Goal: Task Accomplishment & Management: Manage account settings

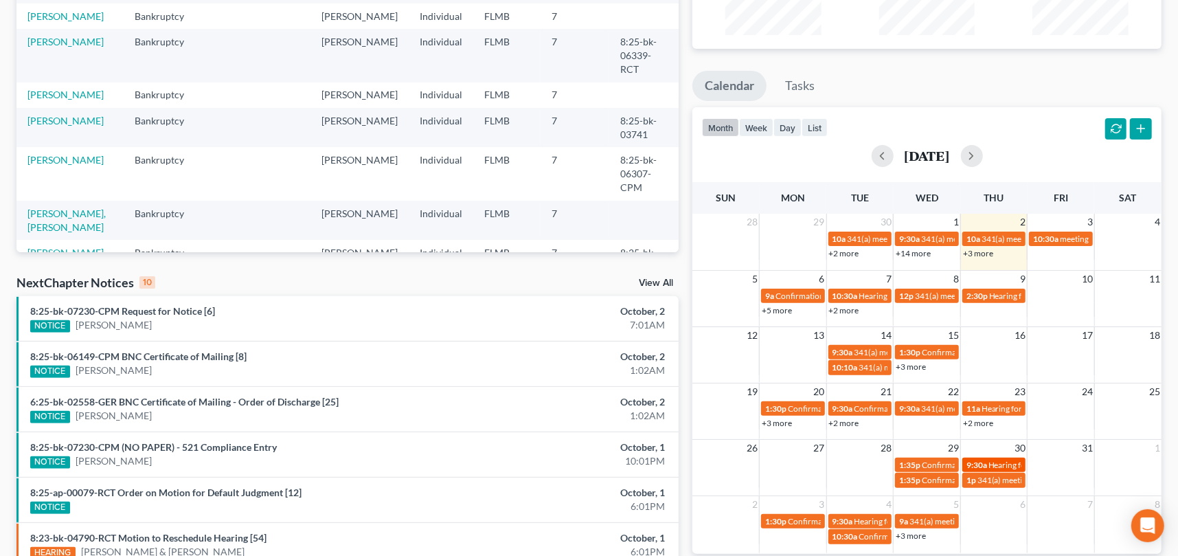
scroll to position [206, 0]
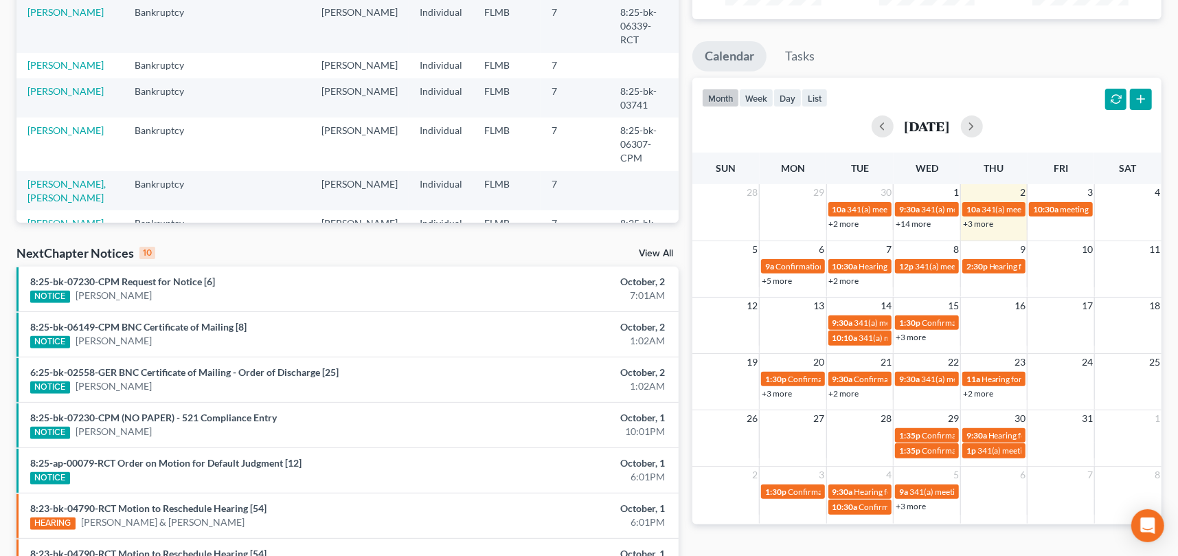
click at [1052, 433] on td at bounding box center [1060, 443] width 67 height 32
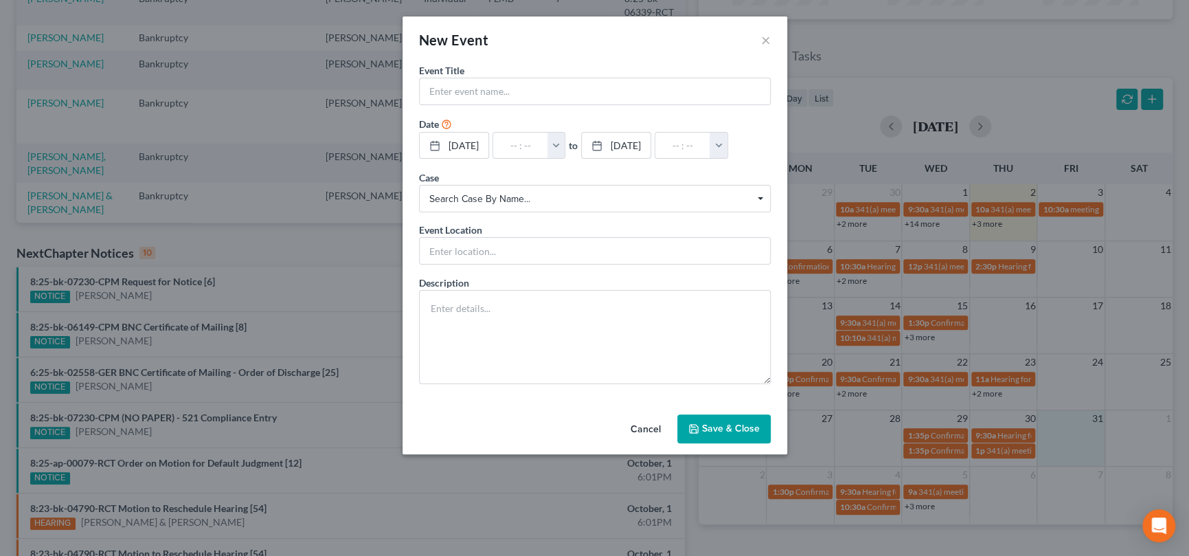
click at [663, 443] on button "Cancel" at bounding box center [646, 429] width 52 height 27
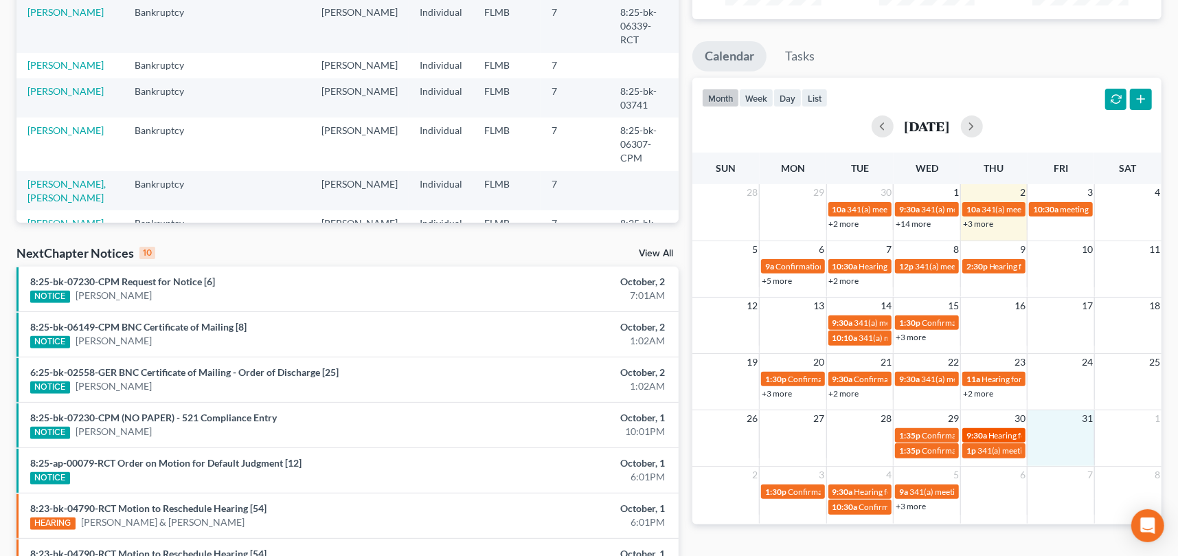
click at [1006, 435] on span "Hearing for [PERSON_NAME]" at bounding box center [1041, 435] width 107 height 10
select select "Days"
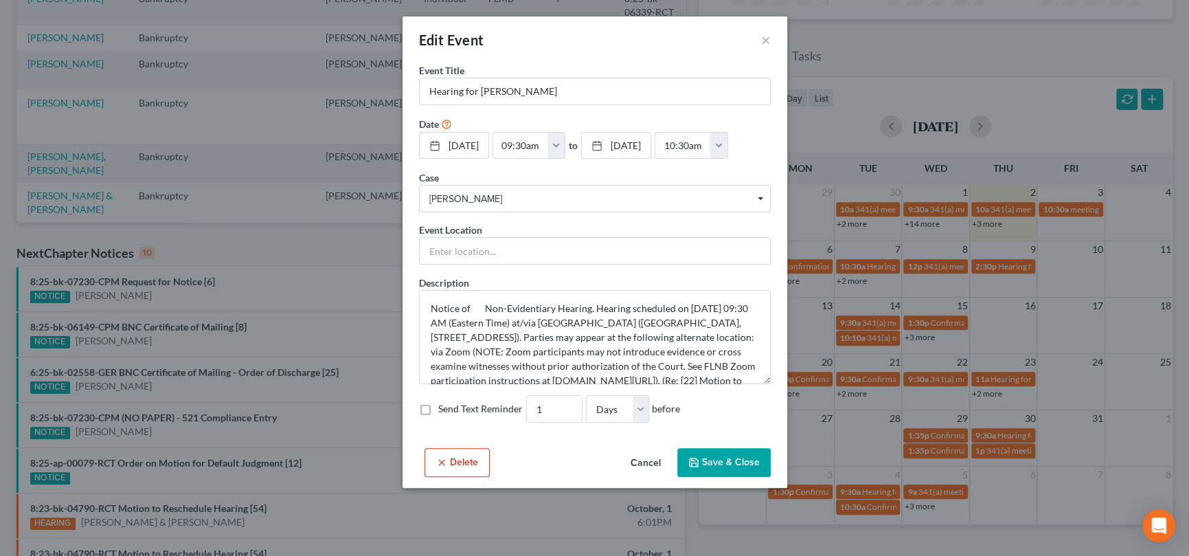
click at [771, 41] on div "Edit Event ×" at bounding box center [594, 39] width 385 height 47
click at [766, 41] on button "×" at bounding box center [766, 40] width 10 height 16
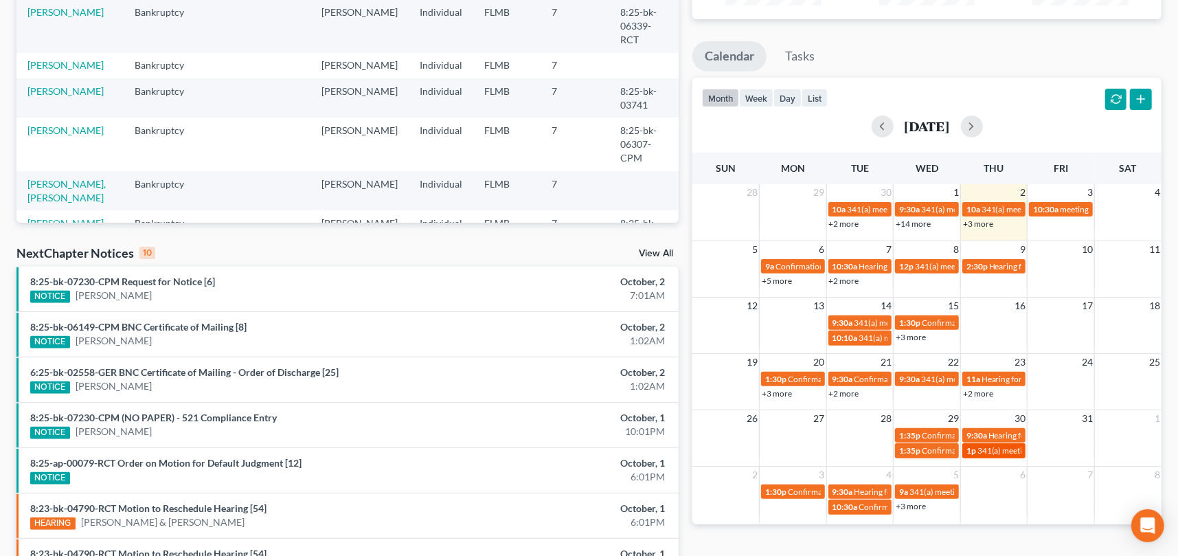
click at [1000, 451] on span "341(a) meeting for [PERSON_NAME]" at bounding box center [1043, 450] width 133 height 10
select select "Days"
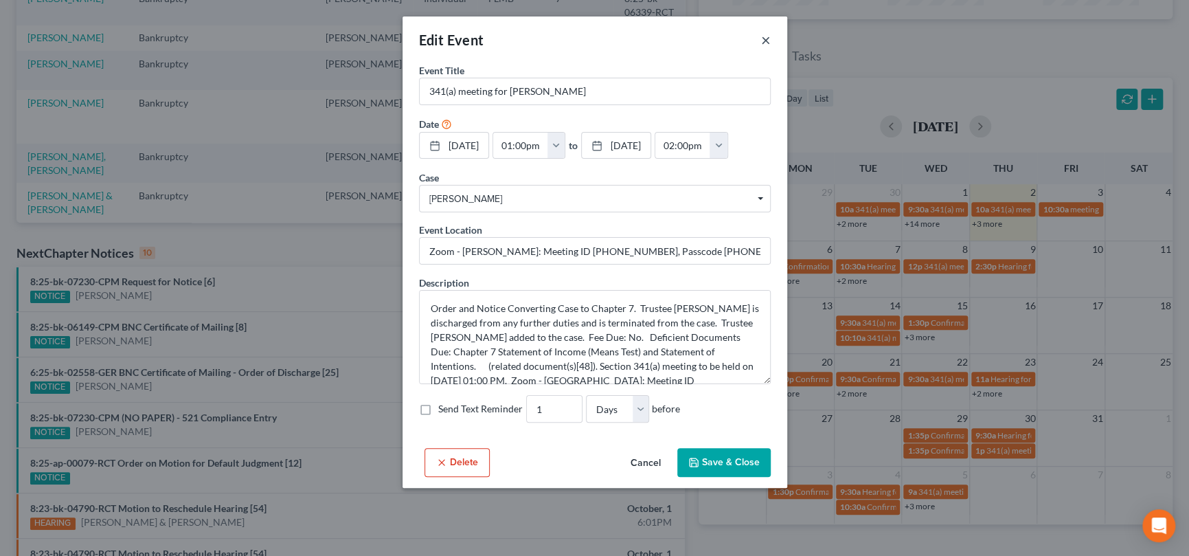
click at [761, 43] on button "×" at bounding box center [766, 40] width 10 height 16
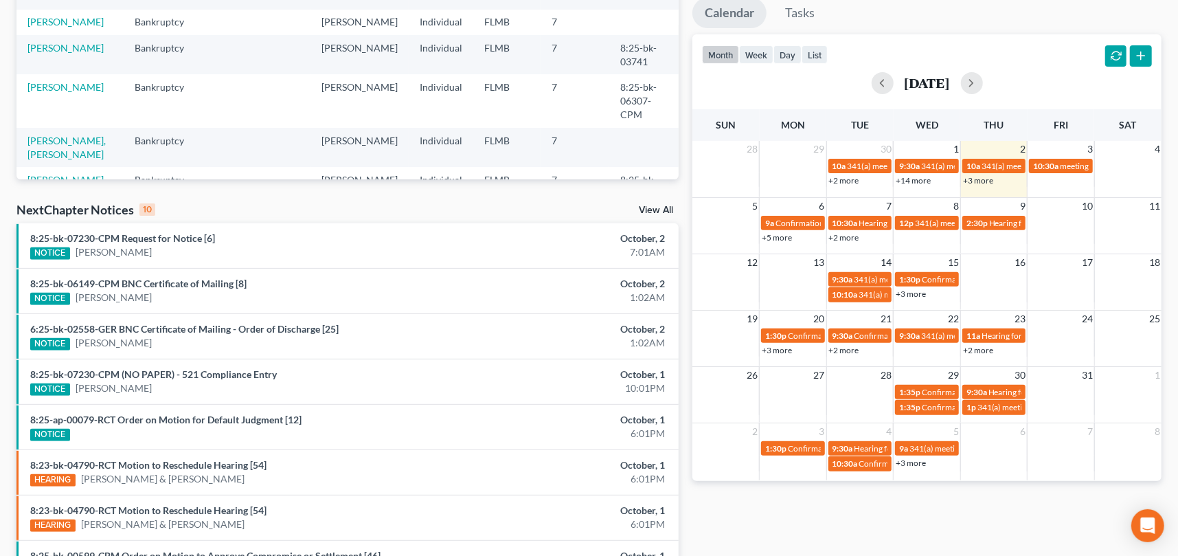
scroll to position [343, 0]
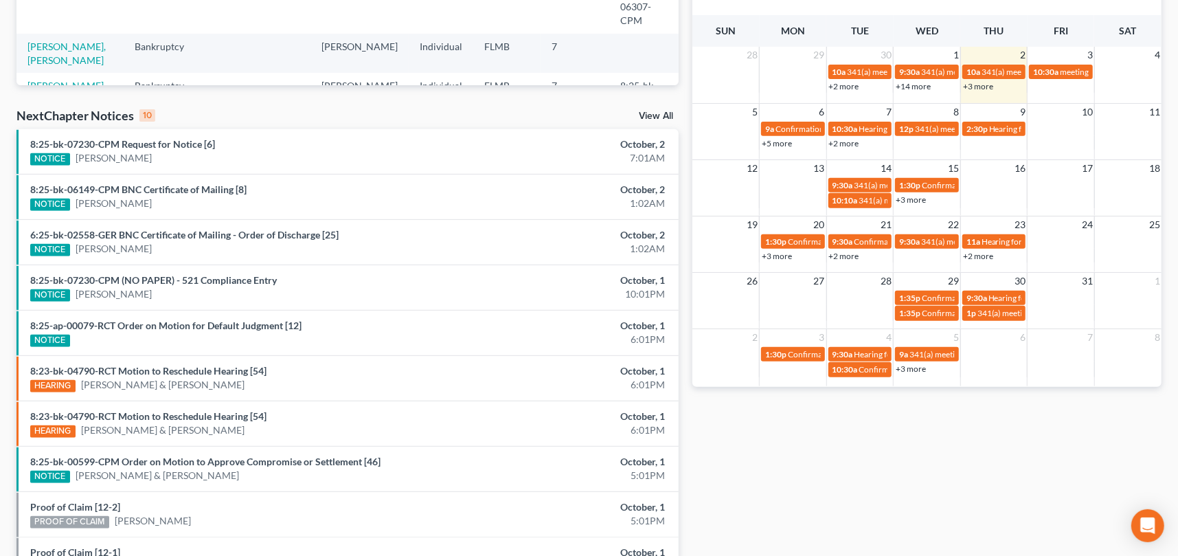
click at [922, 367] on link "+3 more" at bounding box center [911, 368] width 30 height 10
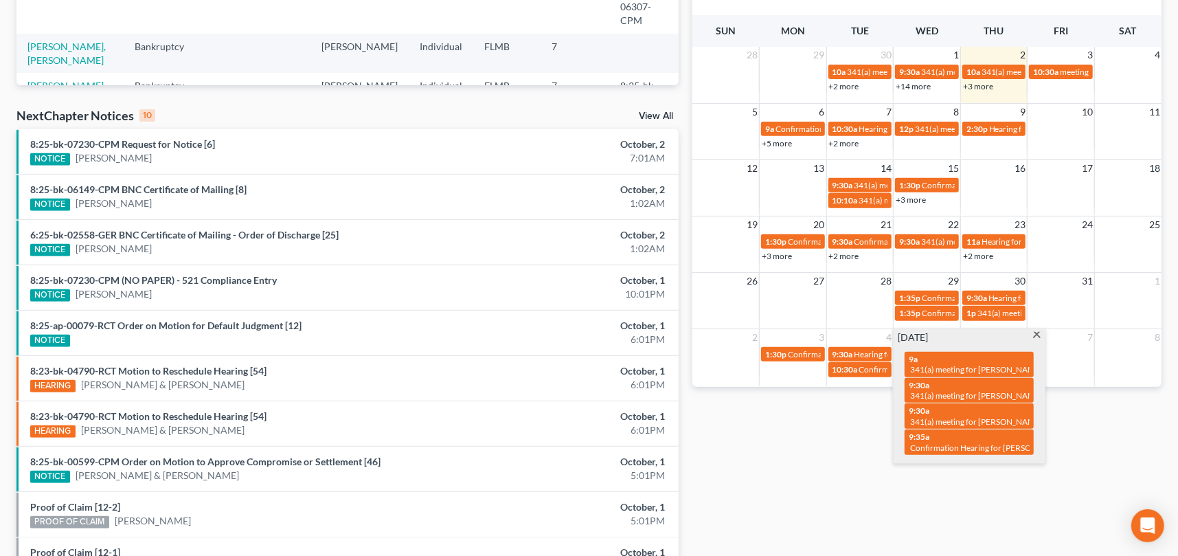
click at [1033, 333] on span at bounding box center [1037, 336] width 10 height 9
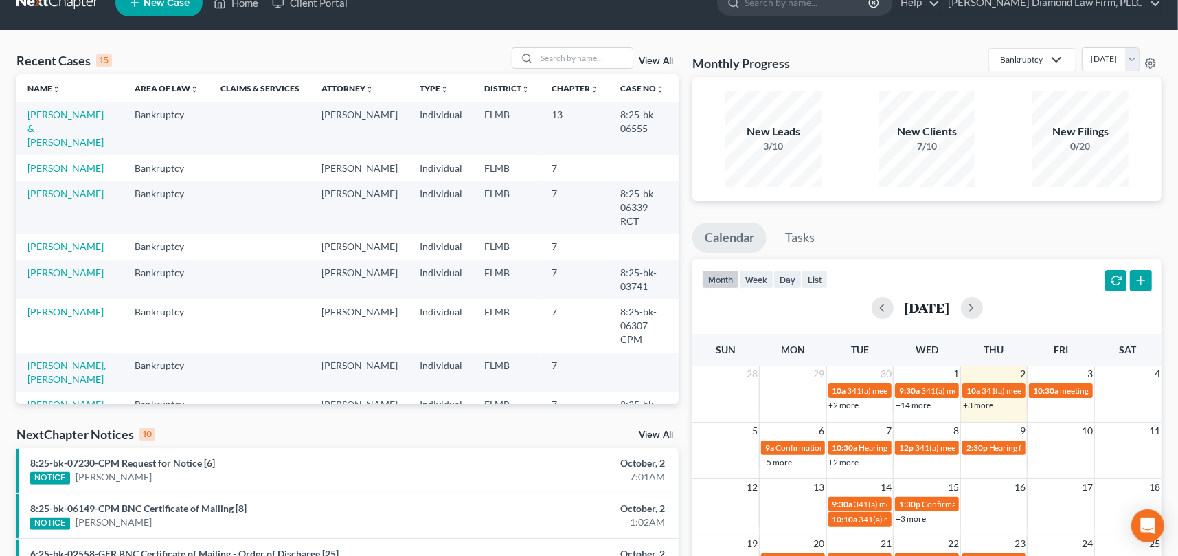
scroll to position [0, 0]
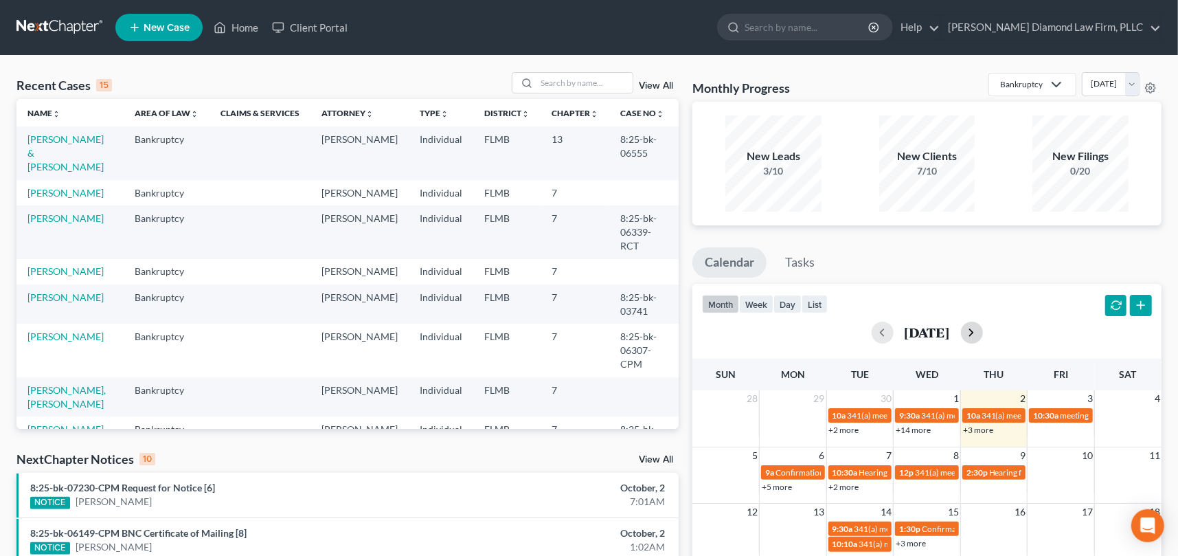
click at [983, 335] on button "button" at bounding box center [972, 332] width 22 height 22
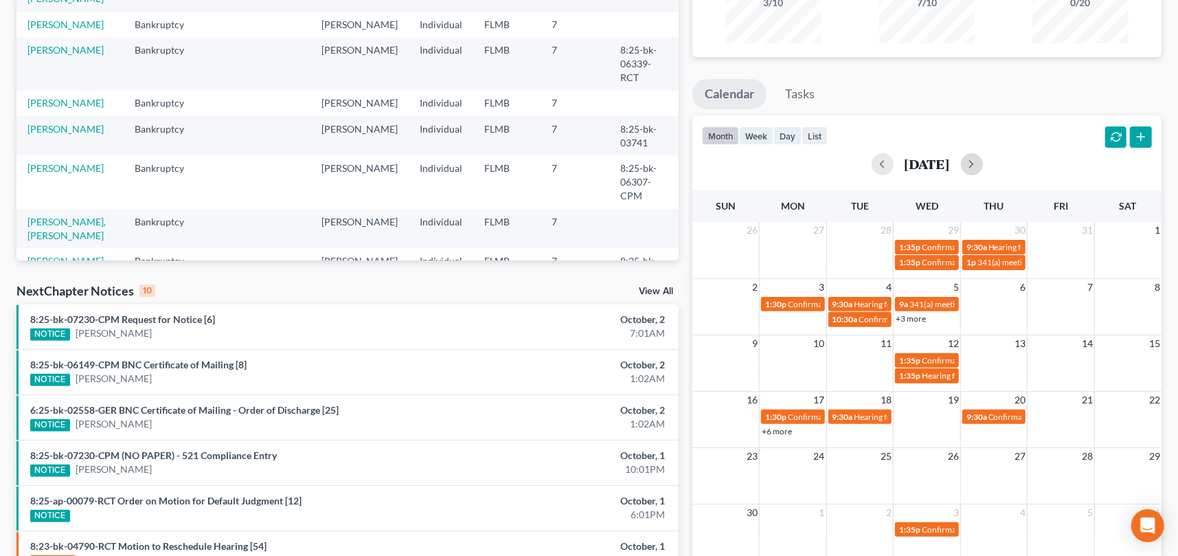
scroll to position [206, 0]
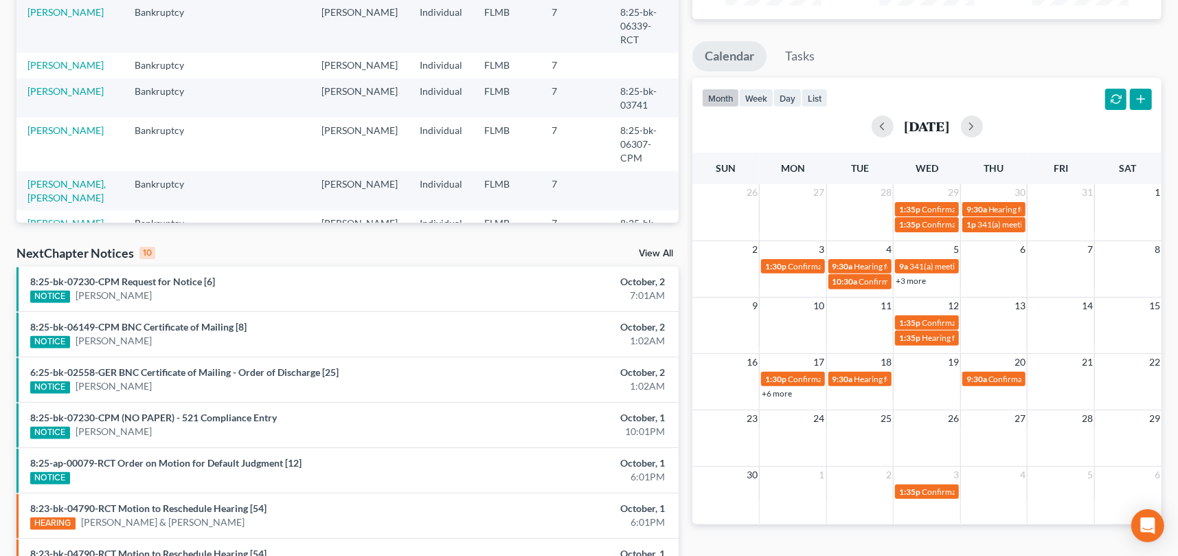
click at [911, 277] on link "+3 more" at bounding box center [911, 280] width 30 height 10
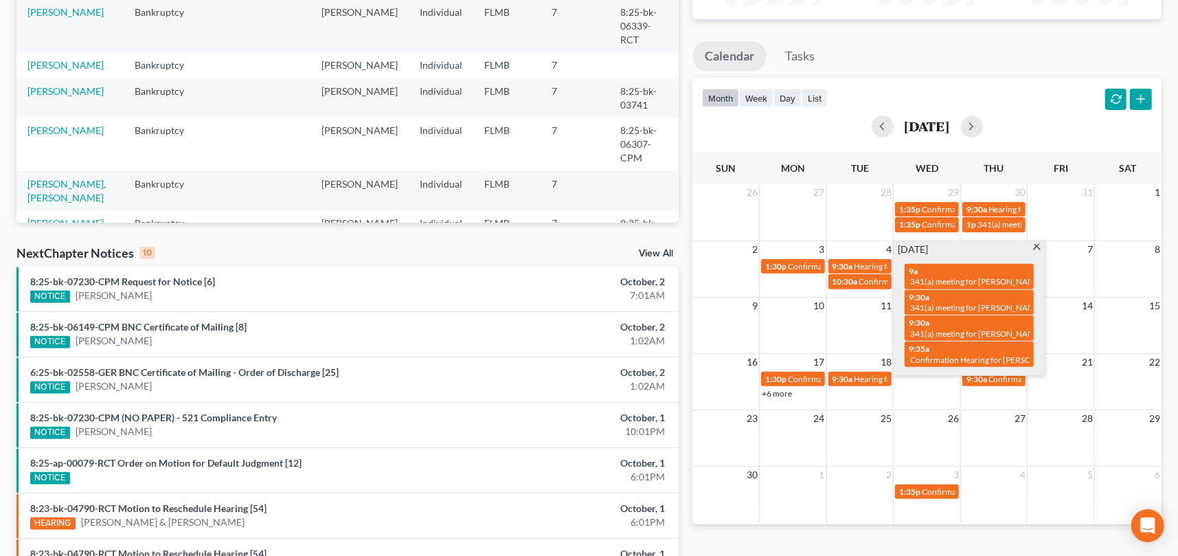
click at [1034, 245] on span at bounding box center [1037, 248] width 10 height 9
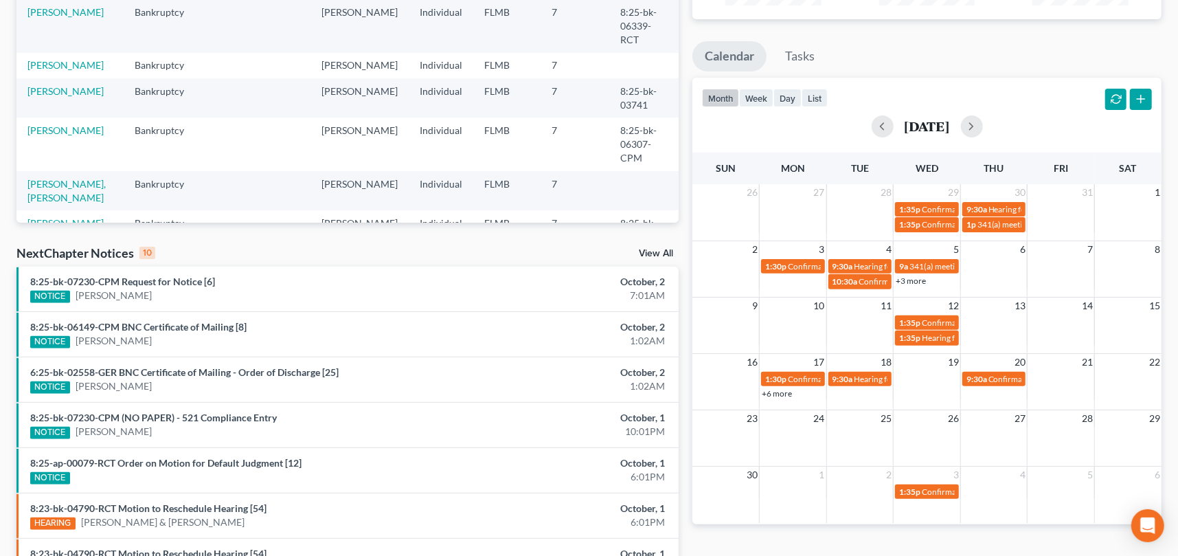
click at [841, 133] on div "[DATE]" at bounding box center [927, 126] width 450 height 22
click at [872, 126] on button "button" at bounding box center [883, 126] width 22 height 22
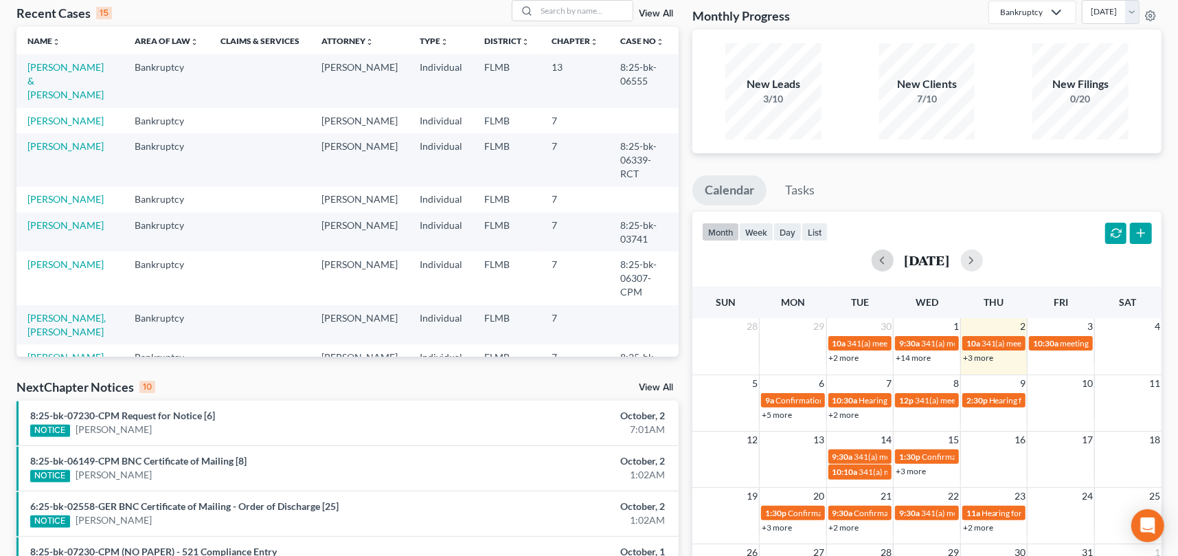
scroll to position [0, 0]
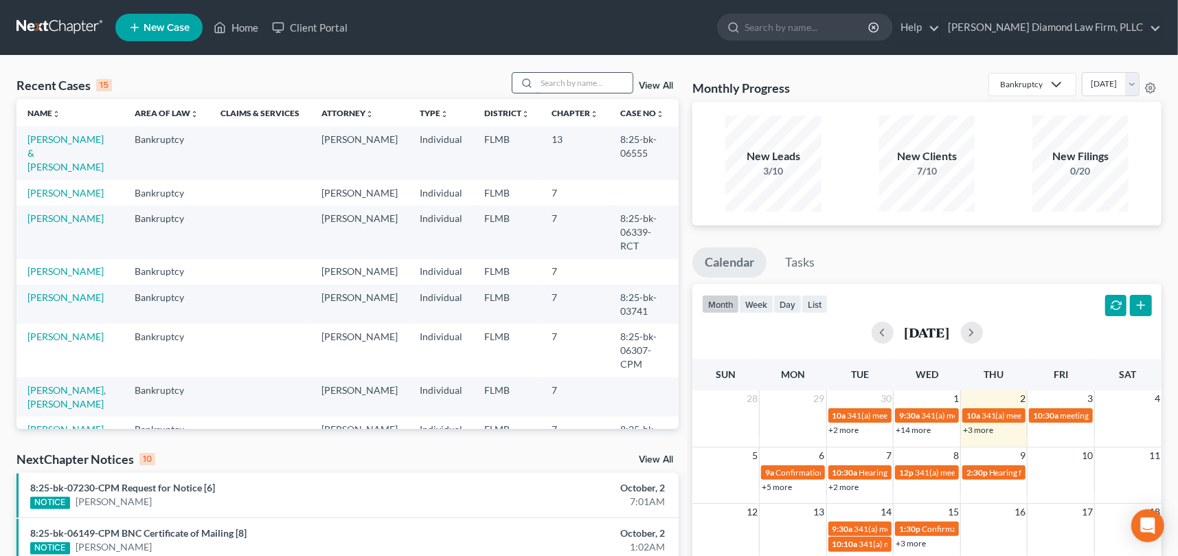
click at [537, 81] on input "search" at bounding box center [584, 83] width 96 height 20
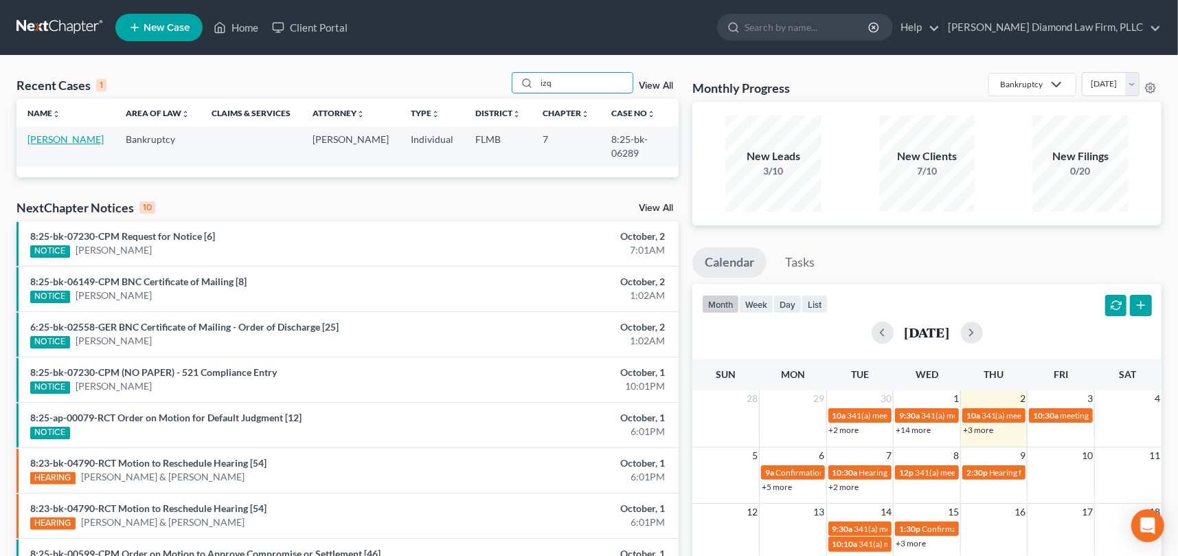
type input "izq"
click at [82, 137] on link "[PERSON_NAME]" at bounding box center [65, 139] width 76 height 12
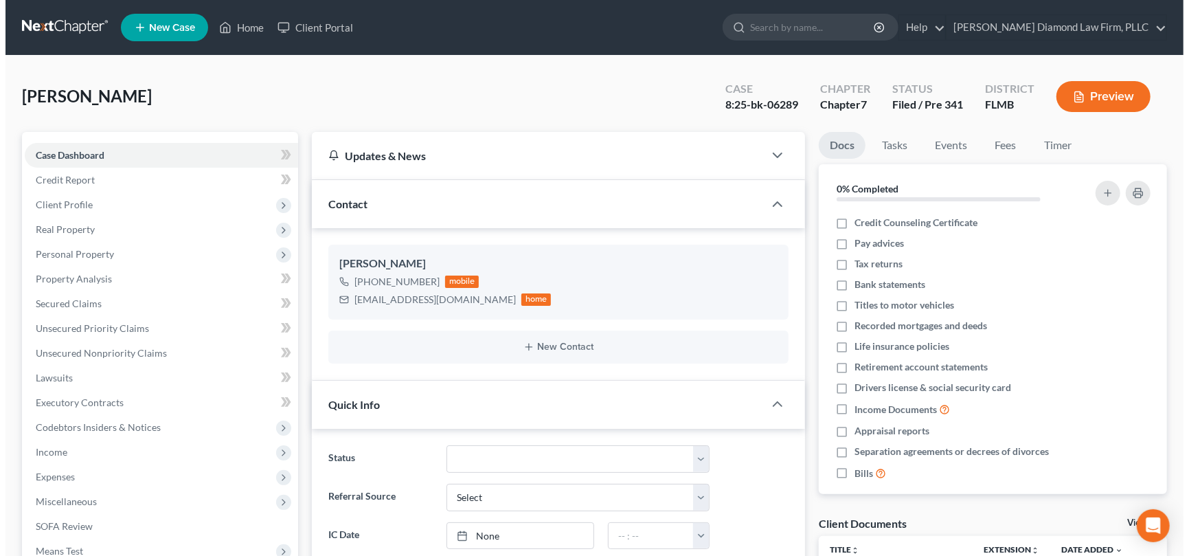
scroll to position [146, 0]
click at [1114, 98] on button "Preview" at bounding box center [1098, 96] width 94 height 31
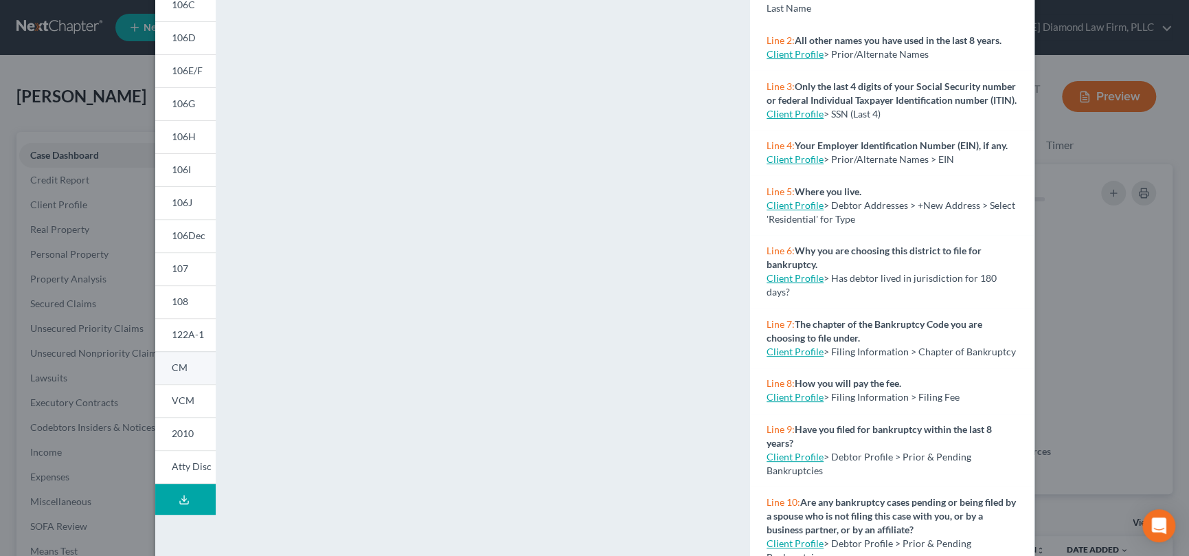
scroll to position [218, 0]
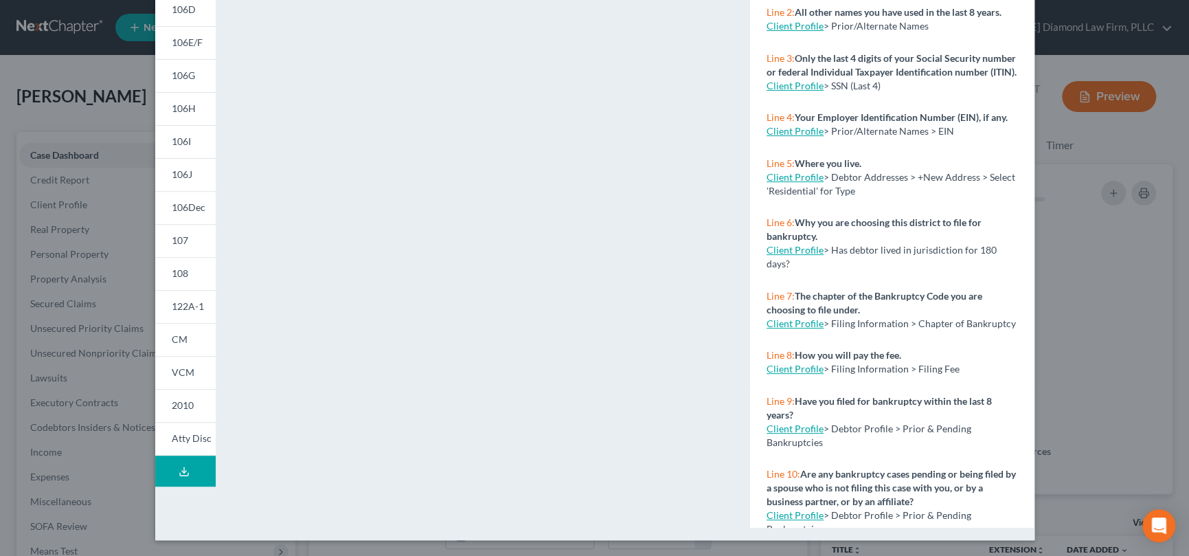
click at [179, 466] on icon at bounding box center [184, 471] width 11 height 11
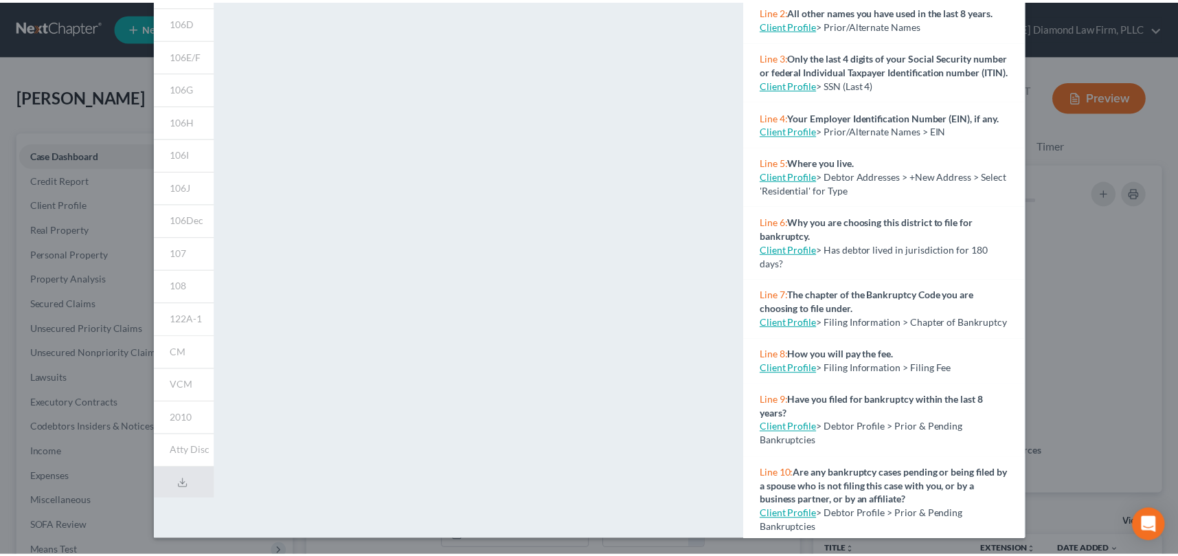
scroll to position [0, 0]
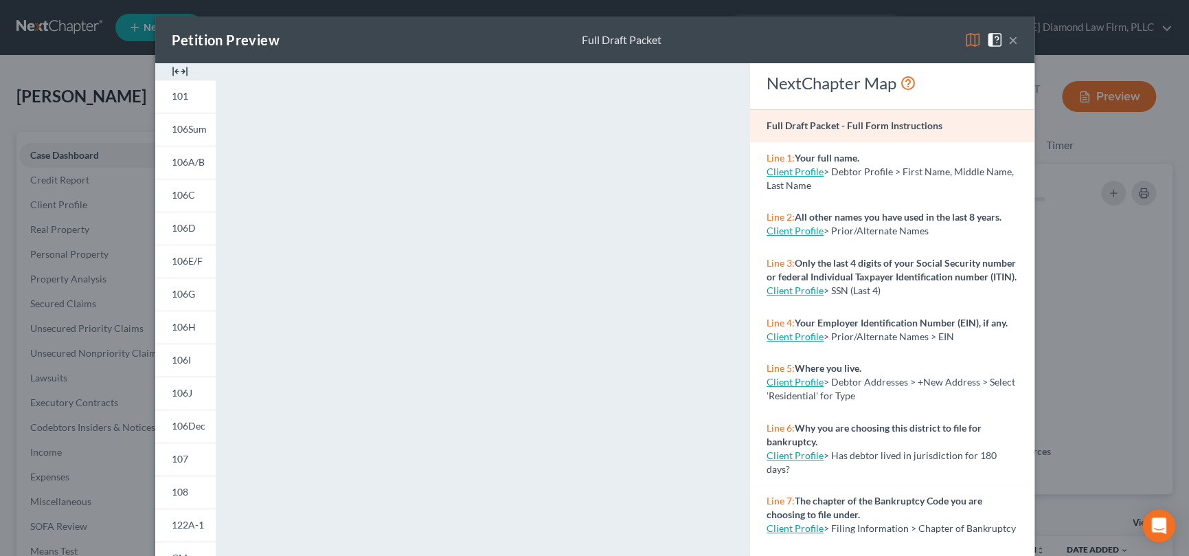
click at [1008, 41] on button "×" at bounding box center [1013, 40] width 10 height 16
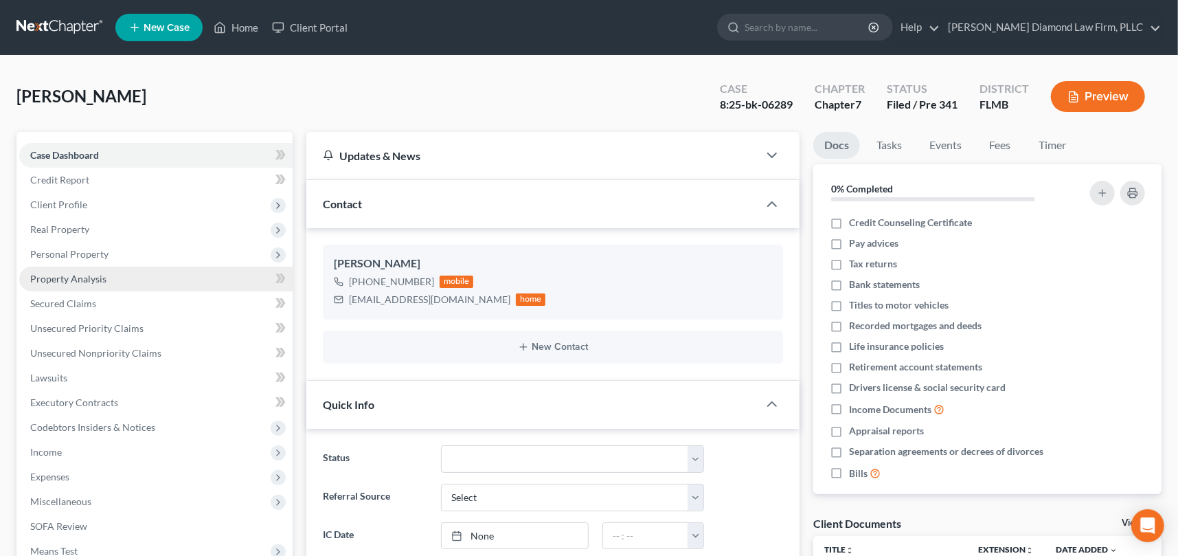
click at [91, 284] on link "Property Analysis" at bounding box center [155, 278] width 273 height 25
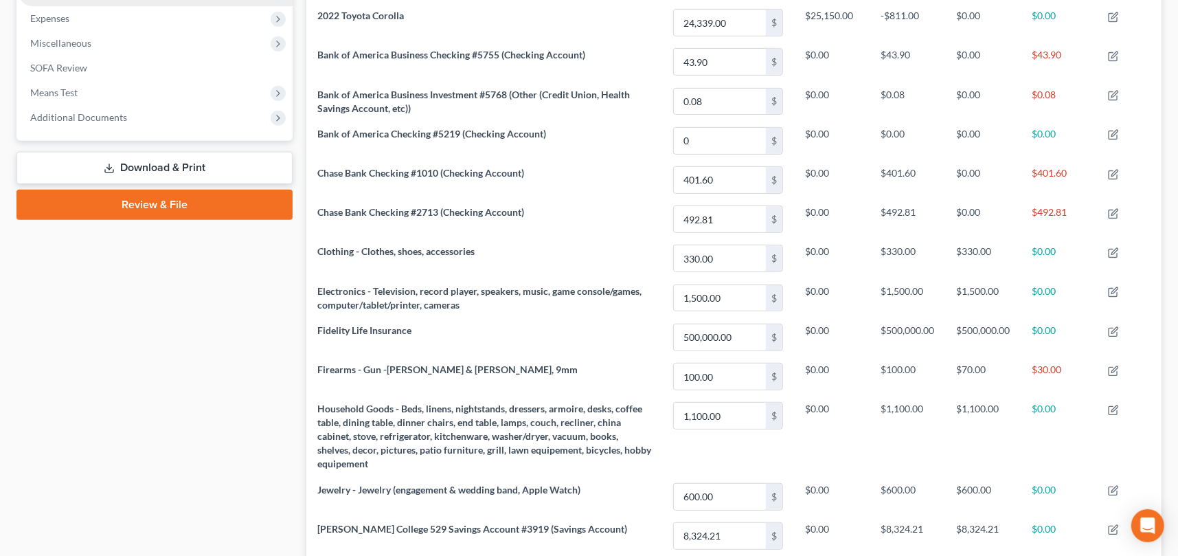
scroll to position [343, 0]
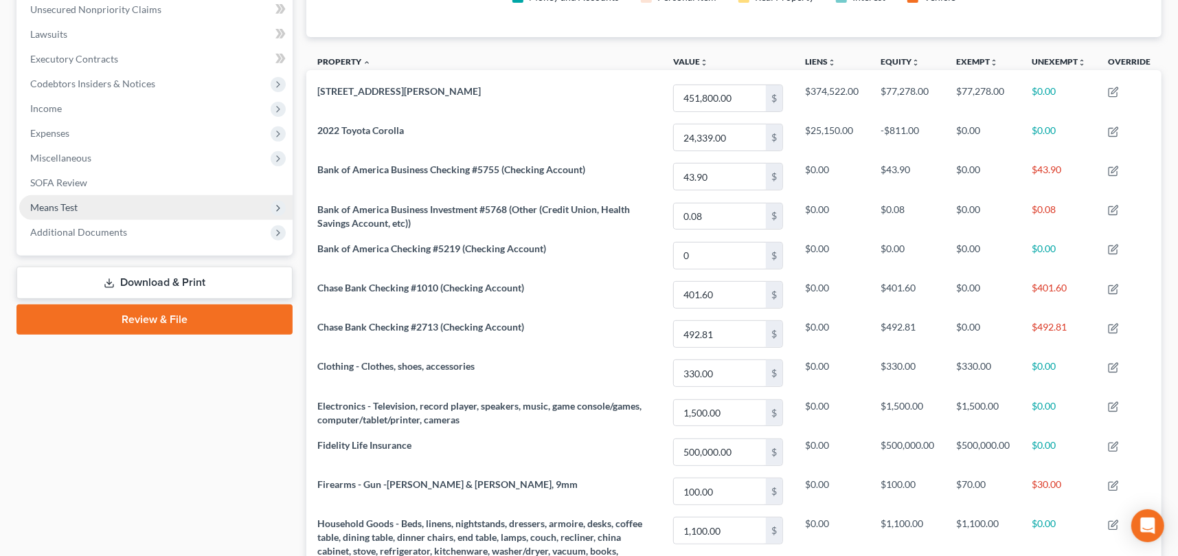
click at [73, 206] on span "Means Test" at bounding box center [53, 207] width 47 height 12
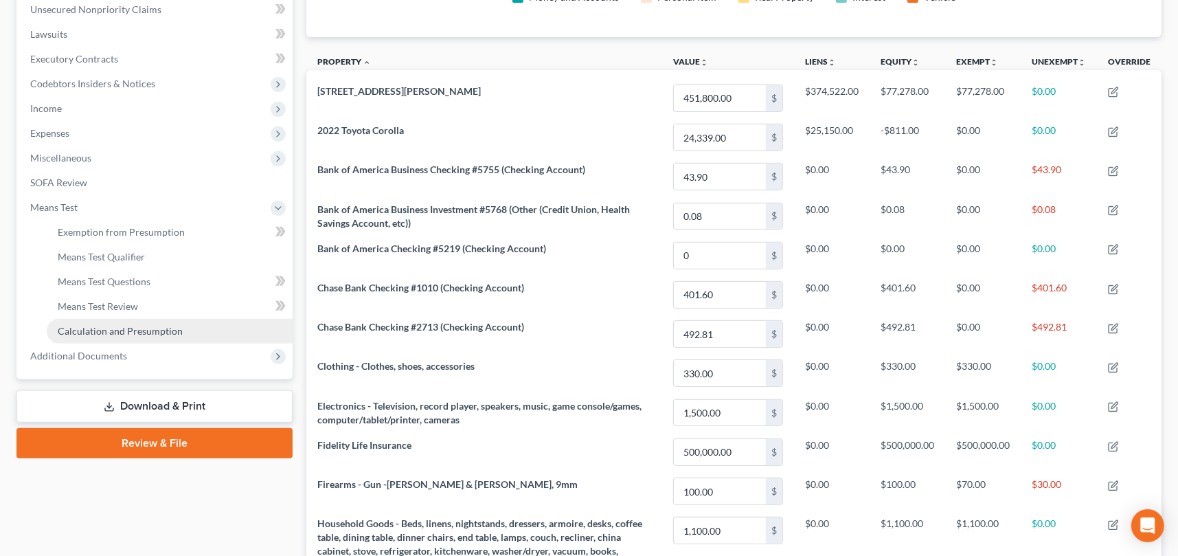
click at [139, 328] on span "Calculation and Presumption" at bounding box center [120, 331] width 125 height 12
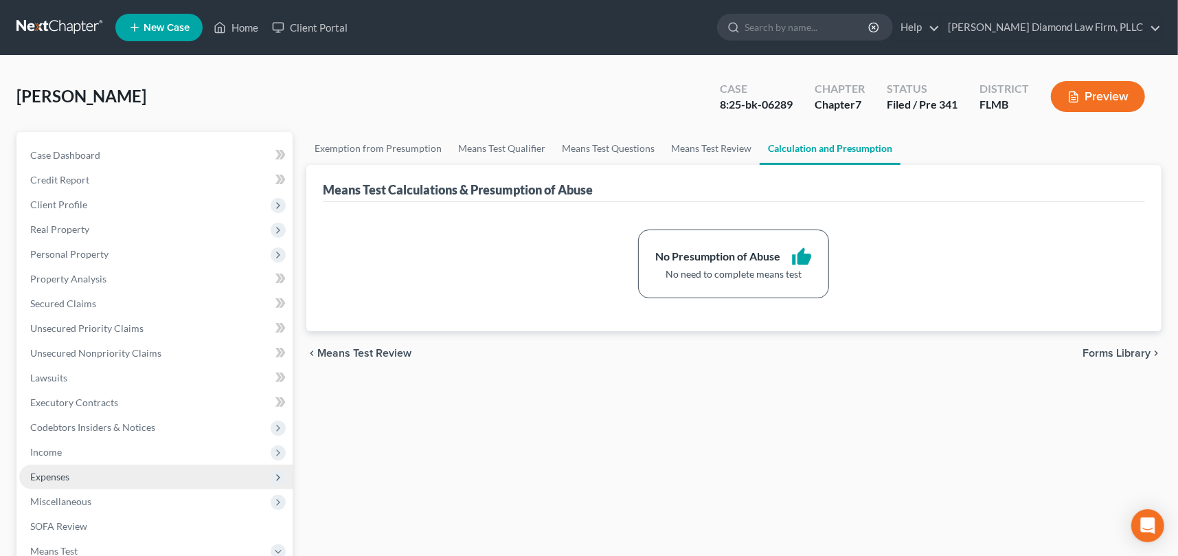
click at [55, 473] on span "Expenses" at bounding box center [49, 476] width 39 height 12
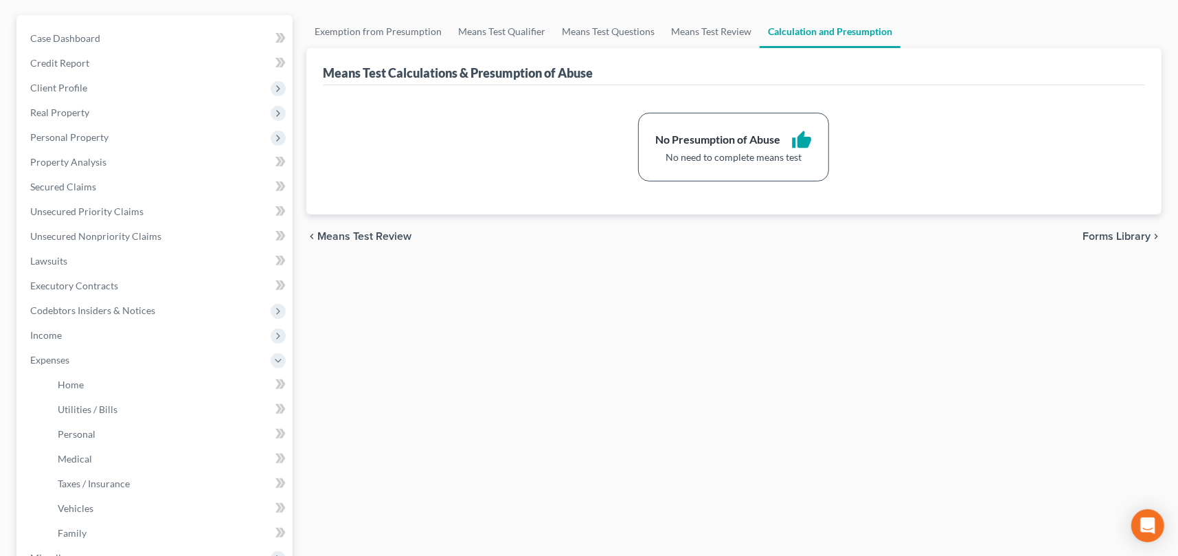
scroll to position [206, 0]
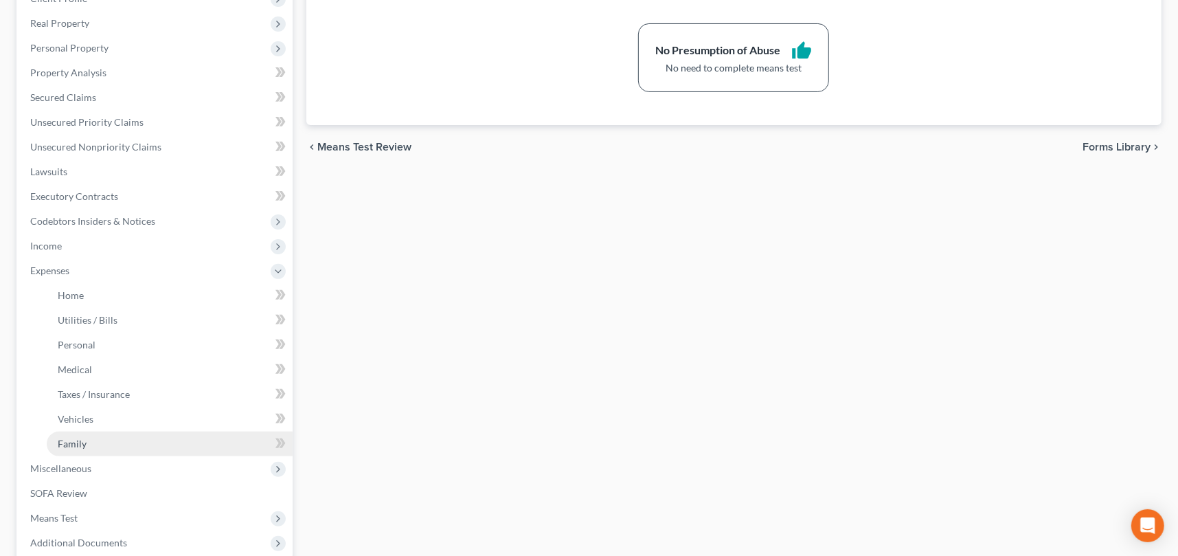
click at [118, 442] on link "Family" at bounding box center [170, 443] width 246 height 25
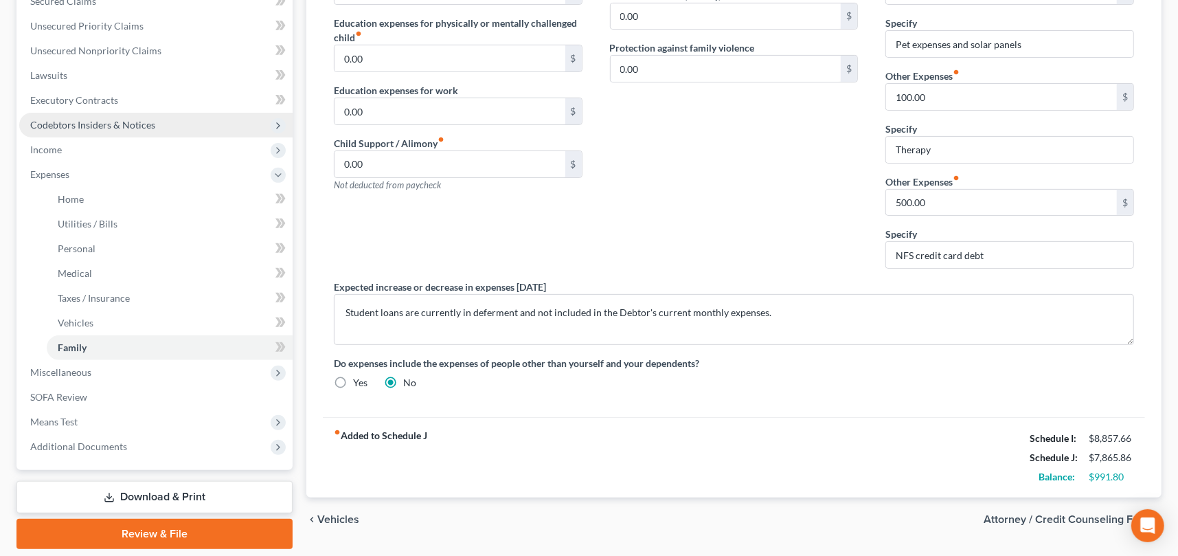
scroll to position [277, 0]
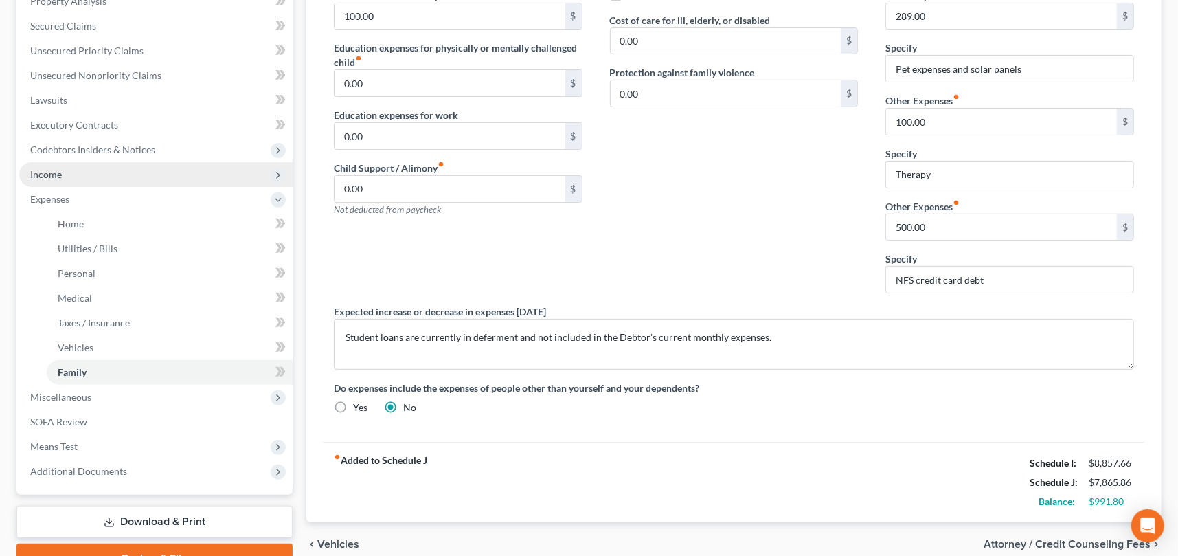
click at [93, 174] on span "Income" at bounding box center [155, 174] width 273 height 25
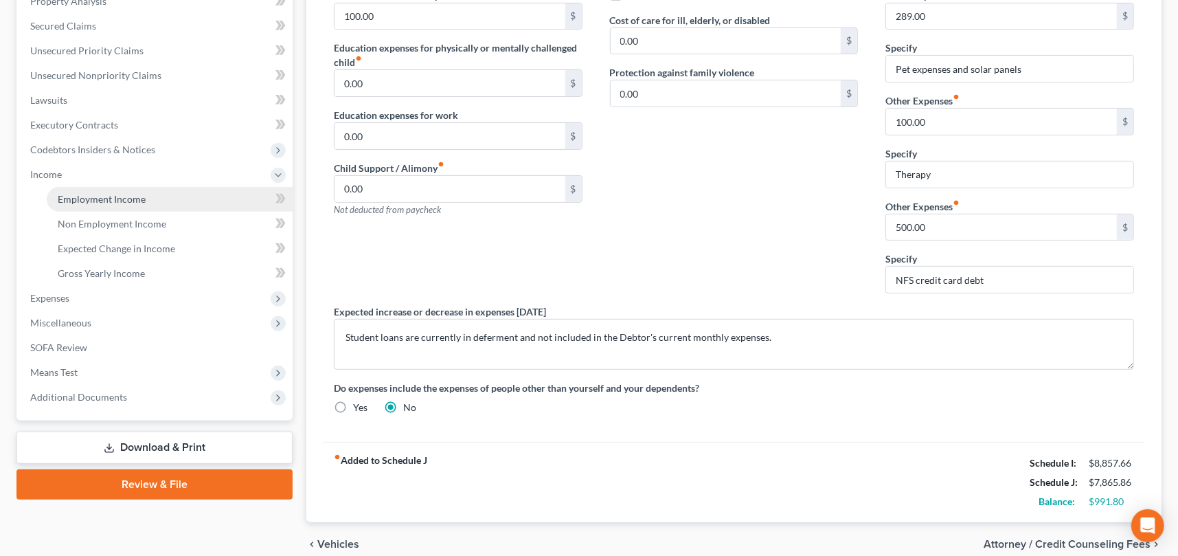
click at [100, 196] on span "Employment Income" at bounding box center [102, 199] width 88 height 12
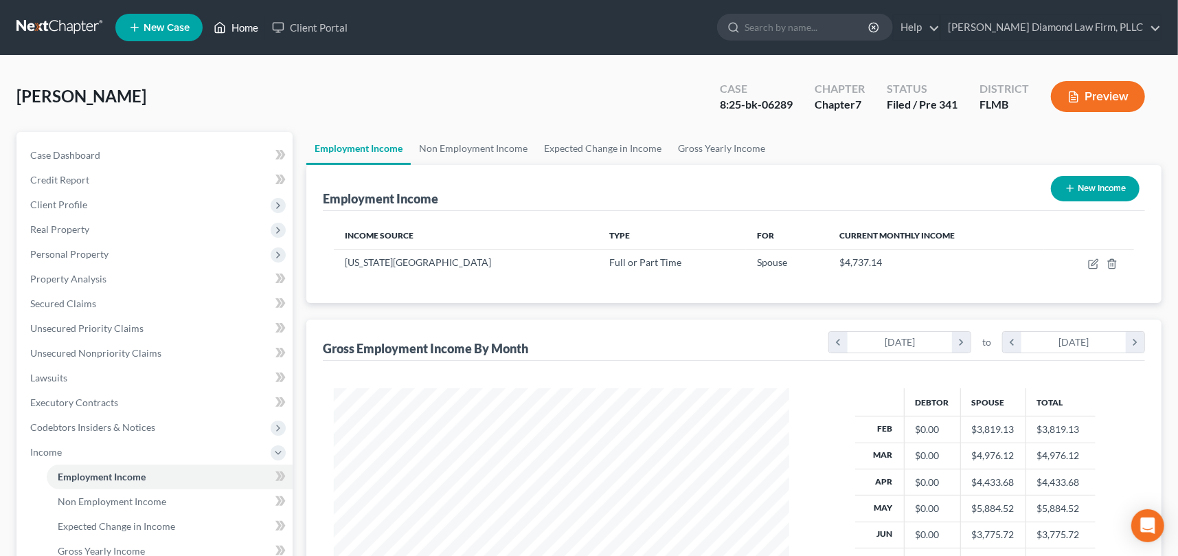
click at [246, 27] on link "Home" at bounding box center [236, 27] width 58 height 25
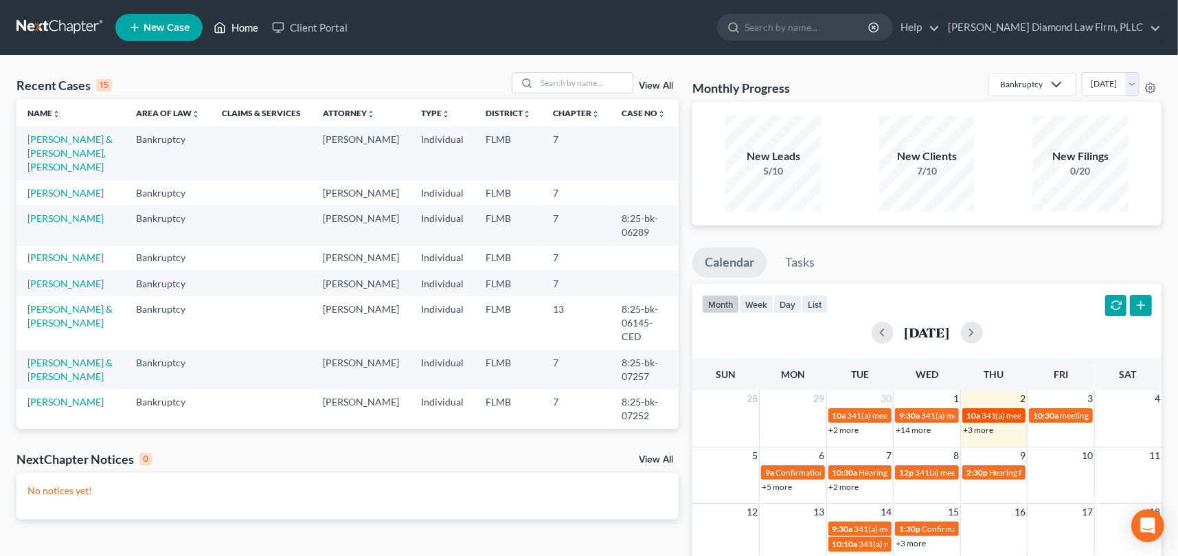
click at [986, 412] on span "341(a) meeting for [PERSON_NAME]" at bounding box center [1047, 415] width 133 height 10
select select "Days"
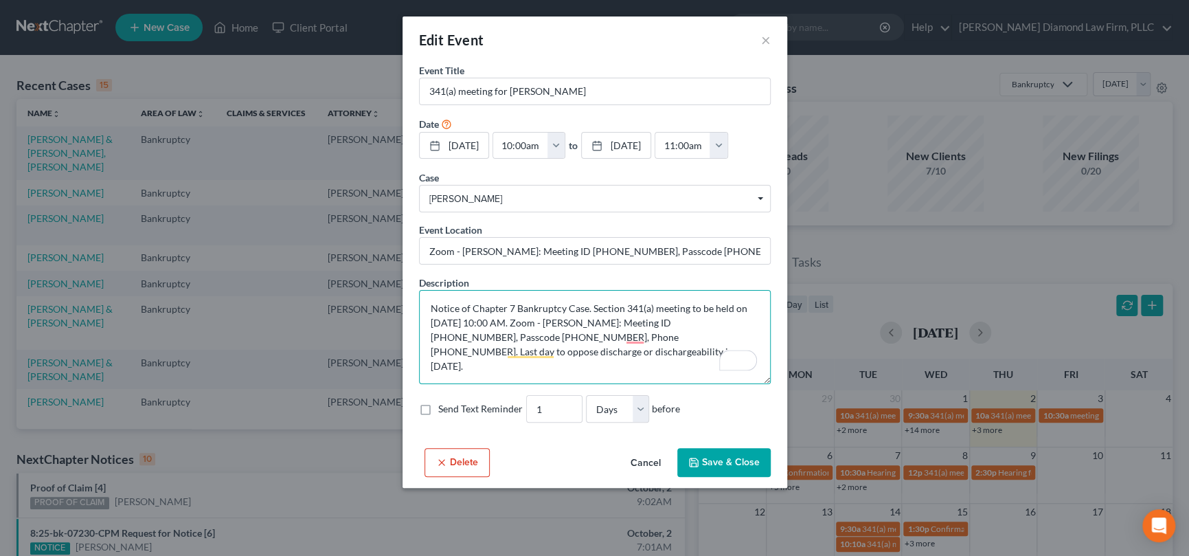
drag, startPoint x: 720, startPoint y: 323, endPoint x: 662, endPoint y: 318, distance: 57.9
click at [662, 318] on textarea "Notice of Chapter 7 Bankruptcy Case. Section 341(a) meeting to be held on [DATE…" at bounding box center [595, 337] width 352 height 94
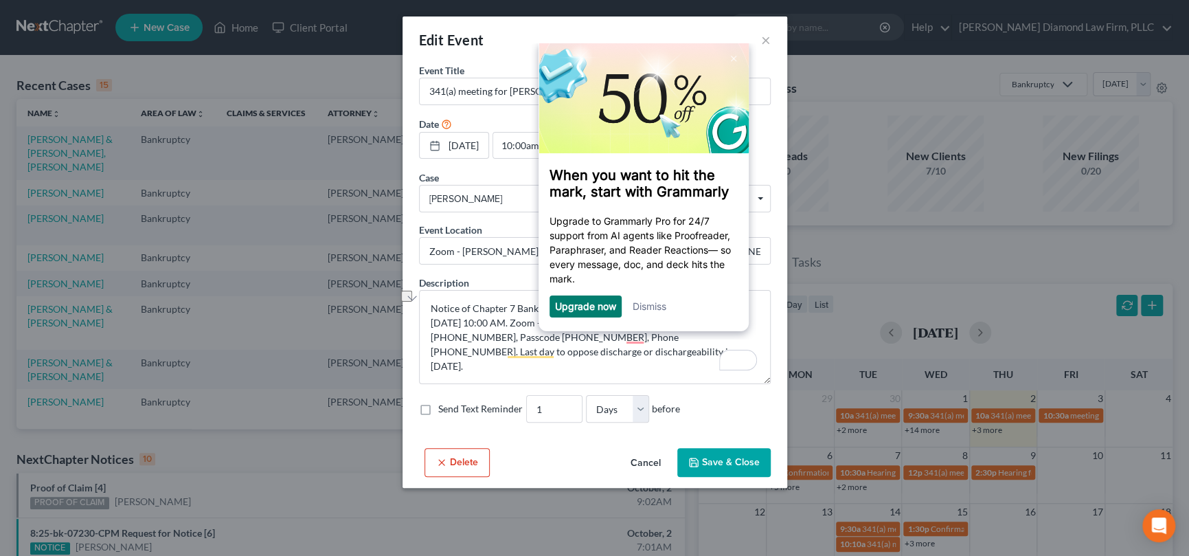
click at [657, 308] on link "Dismiss" at bounding box center [650, 306] width 34 height 12
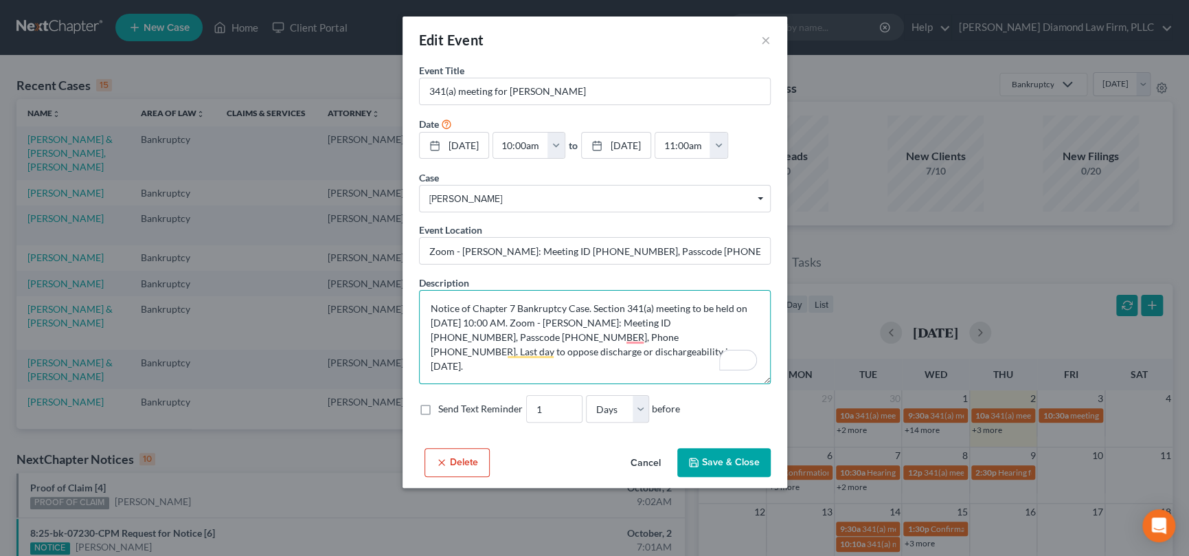
drag, startPoint x: 524, startPoint y: 334, endPoint x: 473, endPoint y: 334, distance: 51.5
click at [473, 334] on textarea "Notice of Chapter 7 Bankruptcy Case. Section 341(a) meeting to be held on [DATE…" at bounding box center [595, 337] width 352 height 94
click at [767, 38] on button "×" at bounding box center [766, 40] width 10 height 16
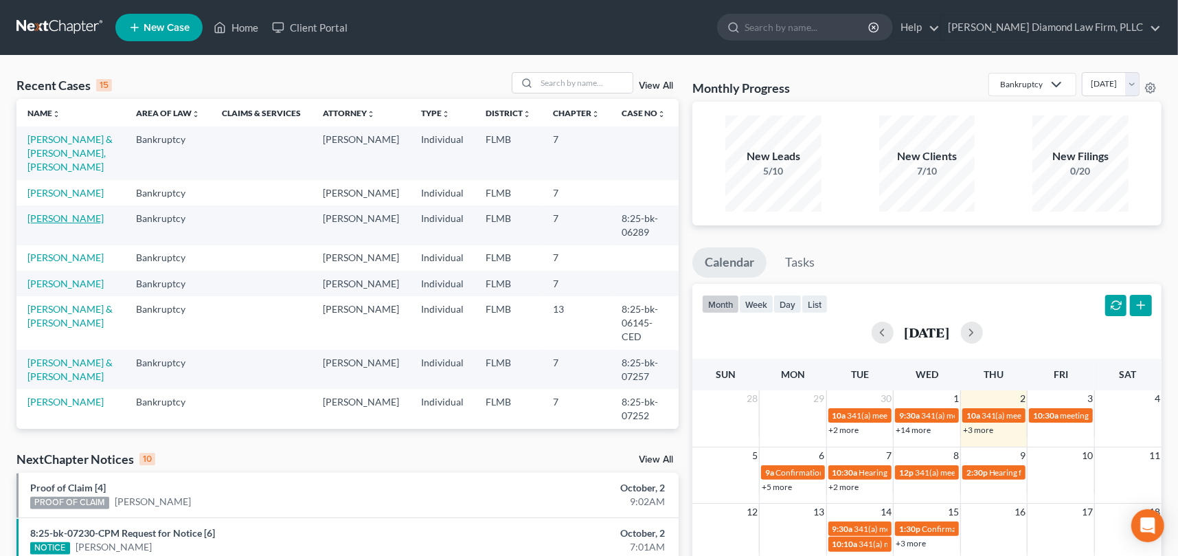
click at [80, 224] on link "[PERSON_NAME]" at bounding box center [65, 218] width 76 height 12
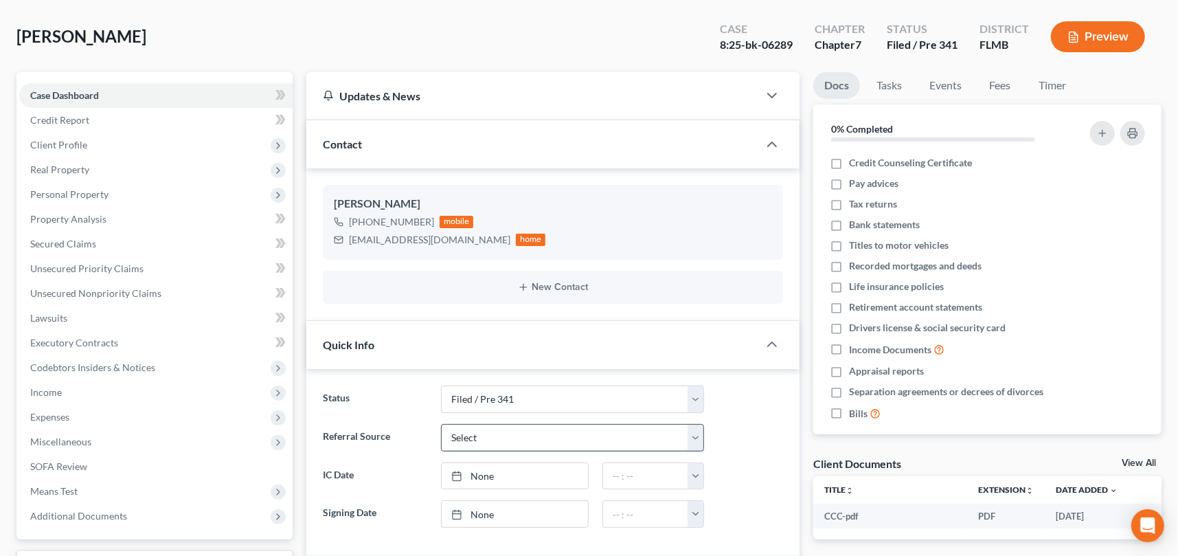
scroll to position [137, 0]
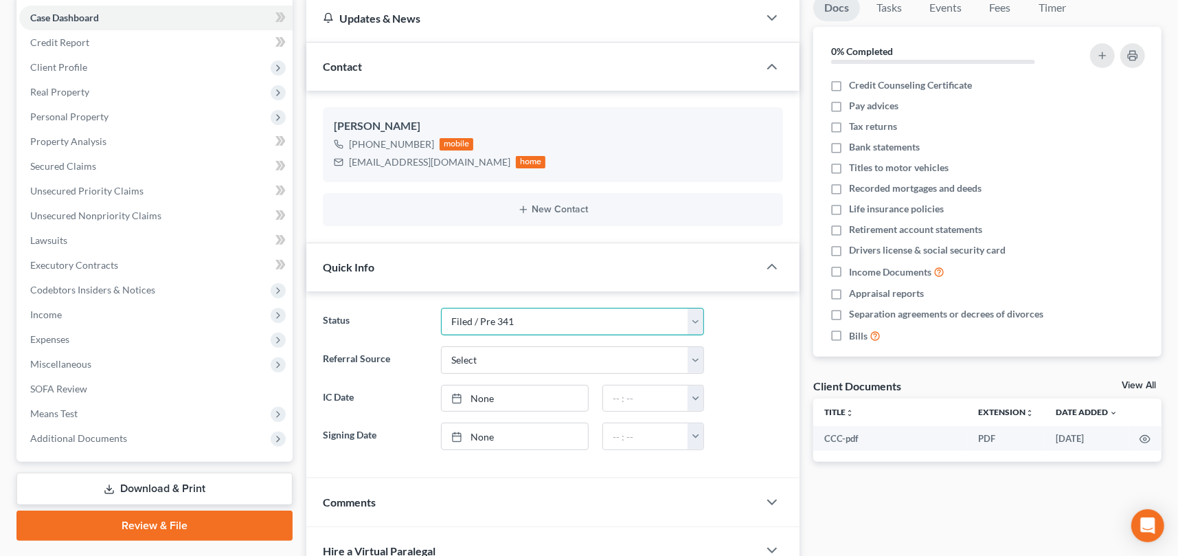
click at [540, 316] on select "Discharged Discharge Litigation Dismissal Notice Dismissed Filed Filed / Pre 34…" at bounding box center [572, 321] width 263 height 27
select select "12"
click at [441, 308] on select "Discharged Discharge Litigation Dismissal Notice Dismissed Filed Filed / Pre 34…" at bounding box center [572, 321] width 263 height 27
click at [589, 528] on div "Hire a Virtual Paralegal" at bounding box center [532, 550] width 452 height 47
click at [69, 91] on span "Real Property" at bounding box center [59, 92] width 59 height 12
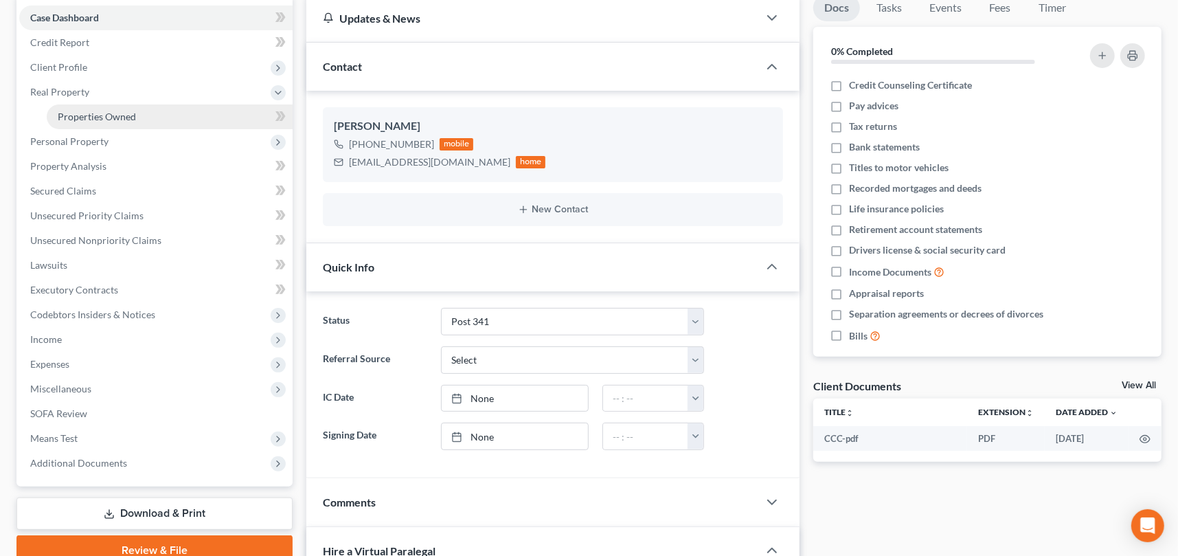
click at [79, 120] on span "Properties Owned" at bounding box center [97, 117] width 78 height 12
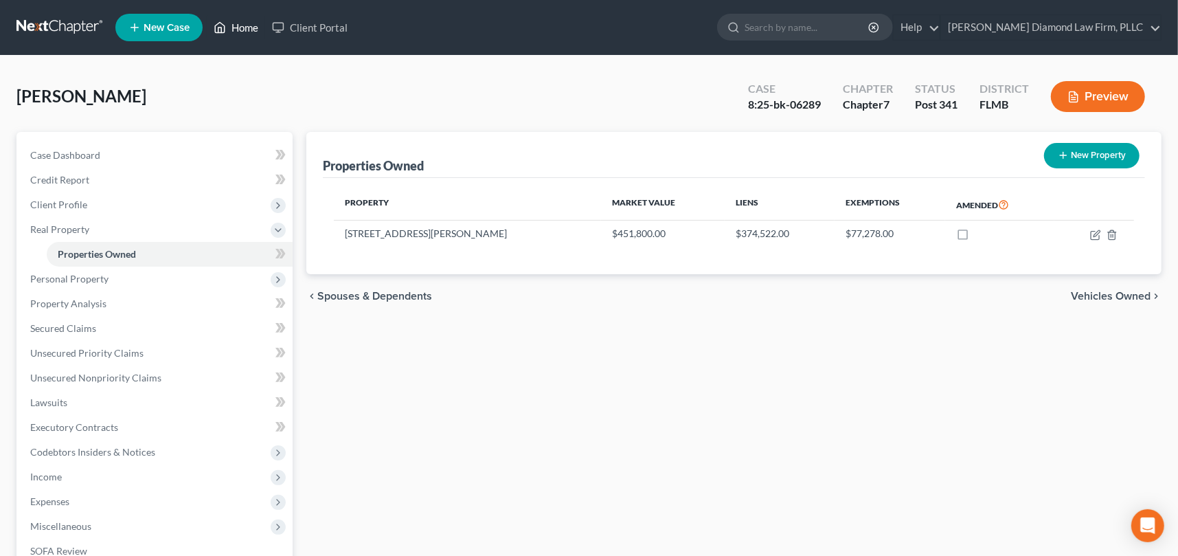
click at [251, 23] on link "Home" at bounding box center [236, 27] width 58 height 25
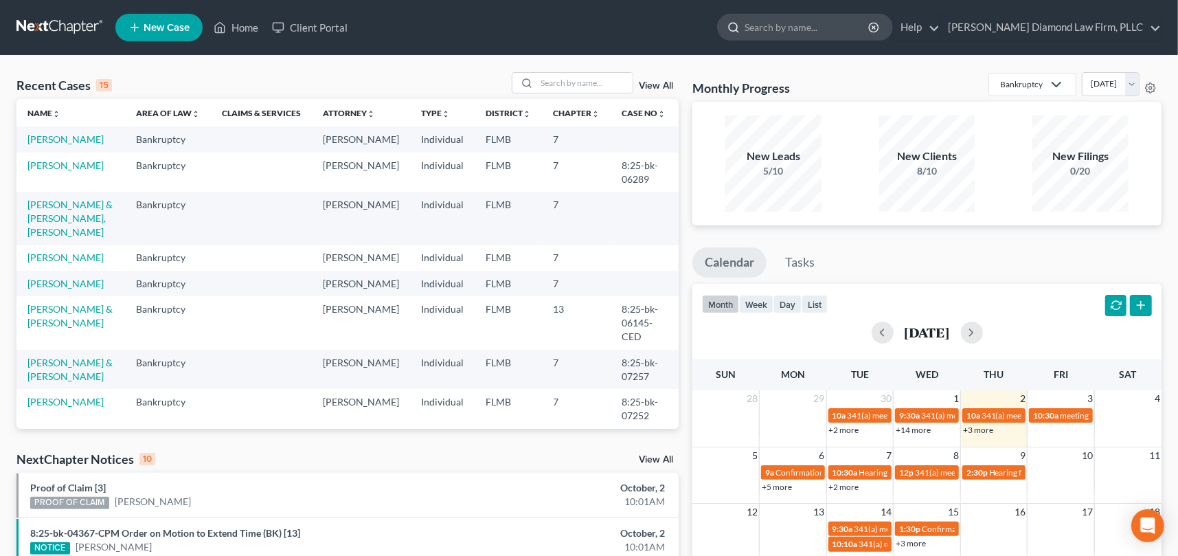
click at [844, 30] on input "search" at bounding box center [808, 26] width 126 height 25
type input "k"
click at [571, 78] on input "search" at bounding box center [584, 83] width 96 height 20
